Goal: Navigation & Orientation: Go to known website

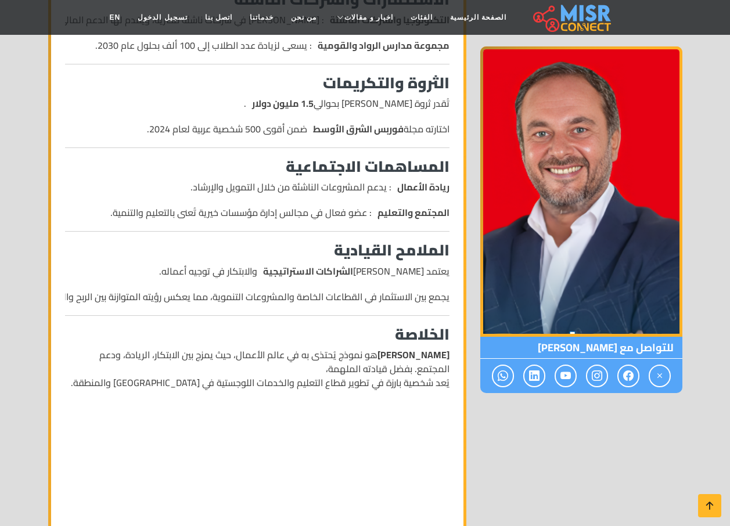
scroll to position [416, 0]
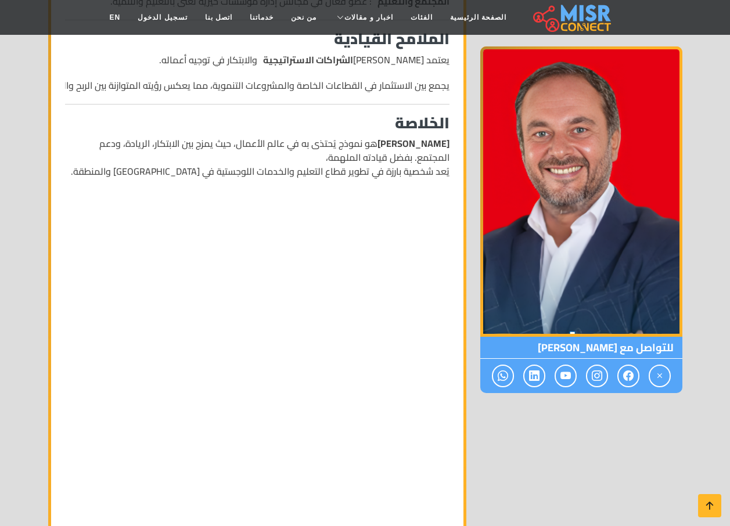
scroll to position [1261, 0]
